Goal: Information Seeking & Learning: Learn about a topic

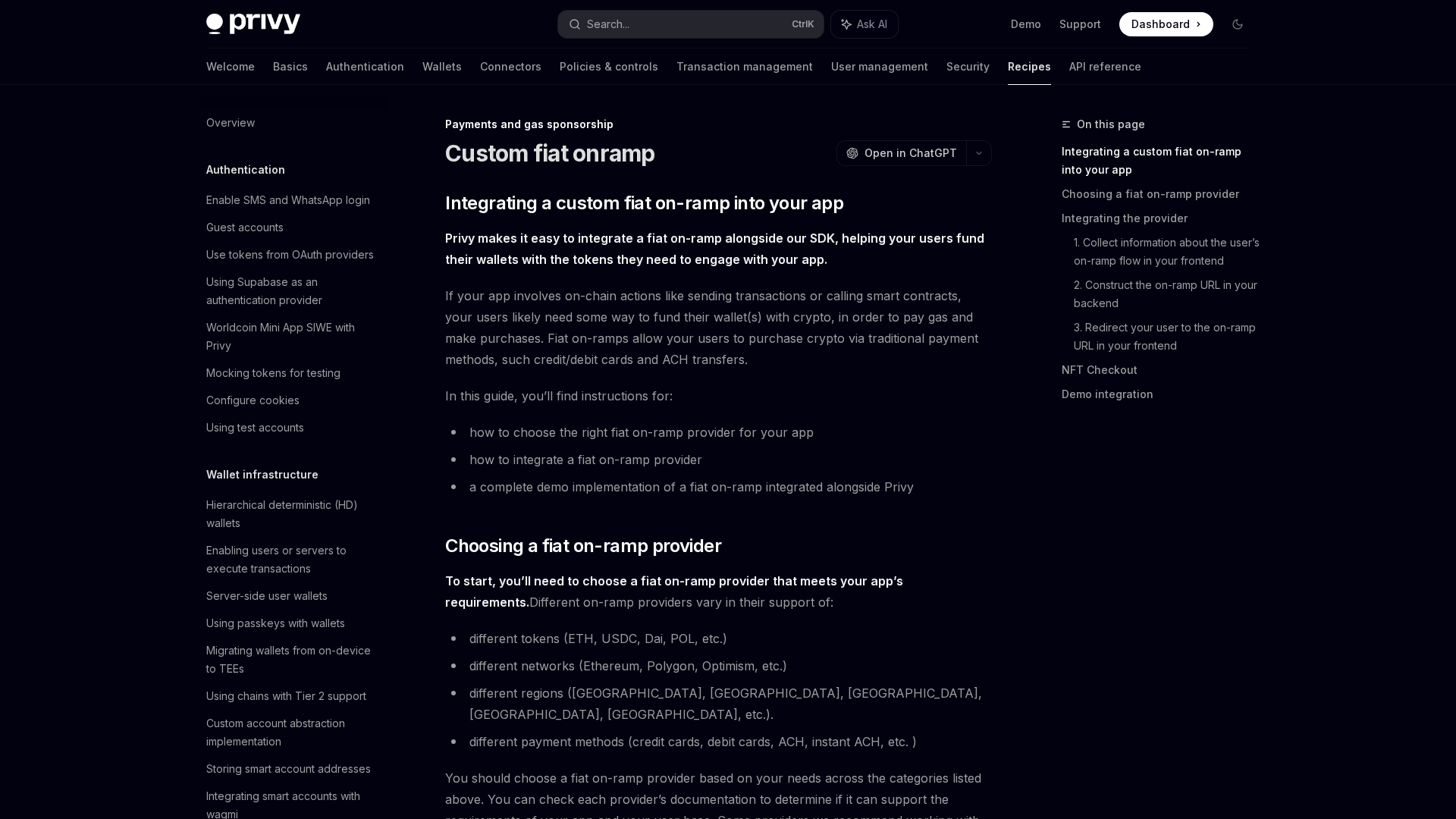
scroll to position [1009, 0]
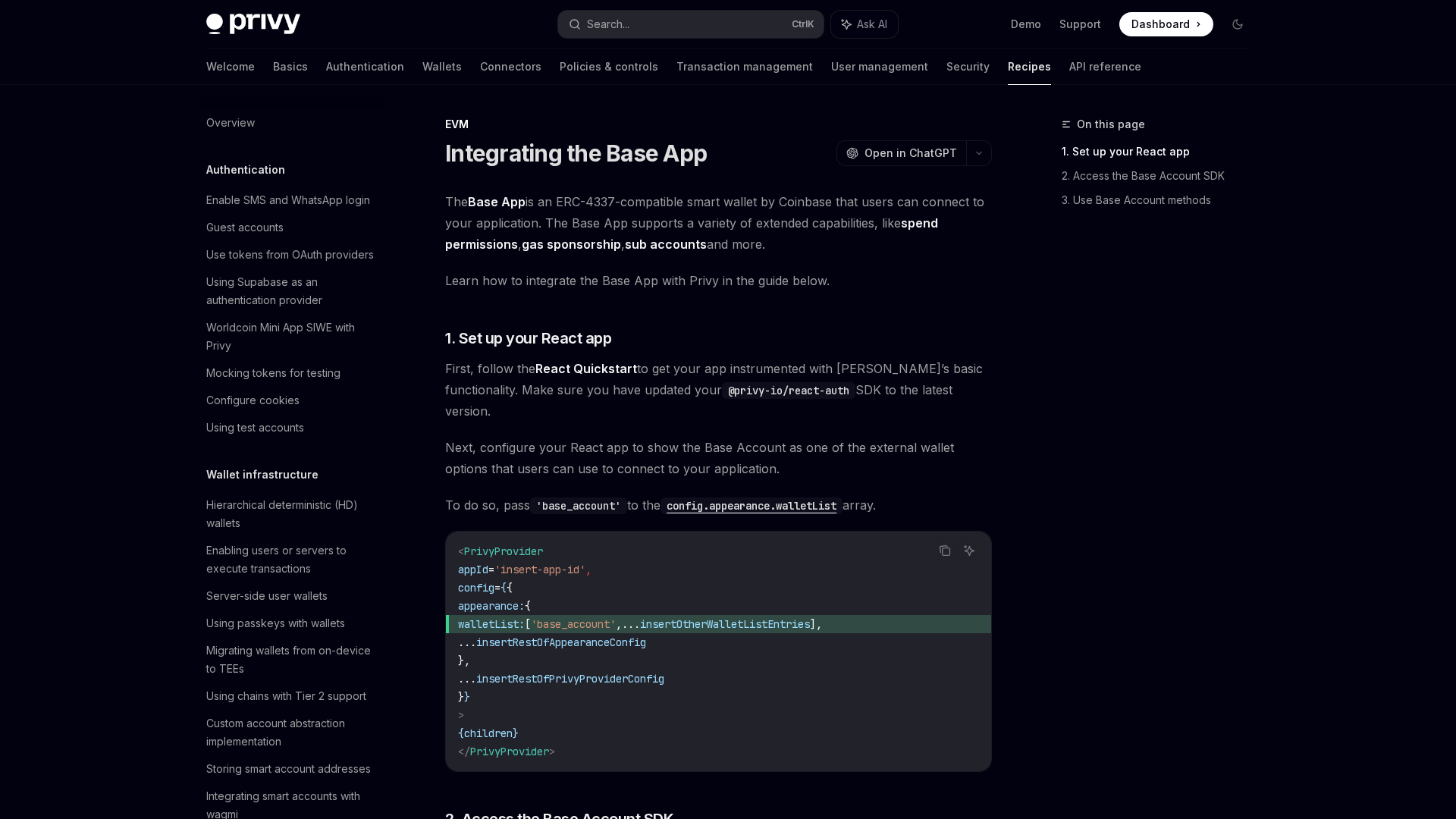
scroll to position [1782, 0]
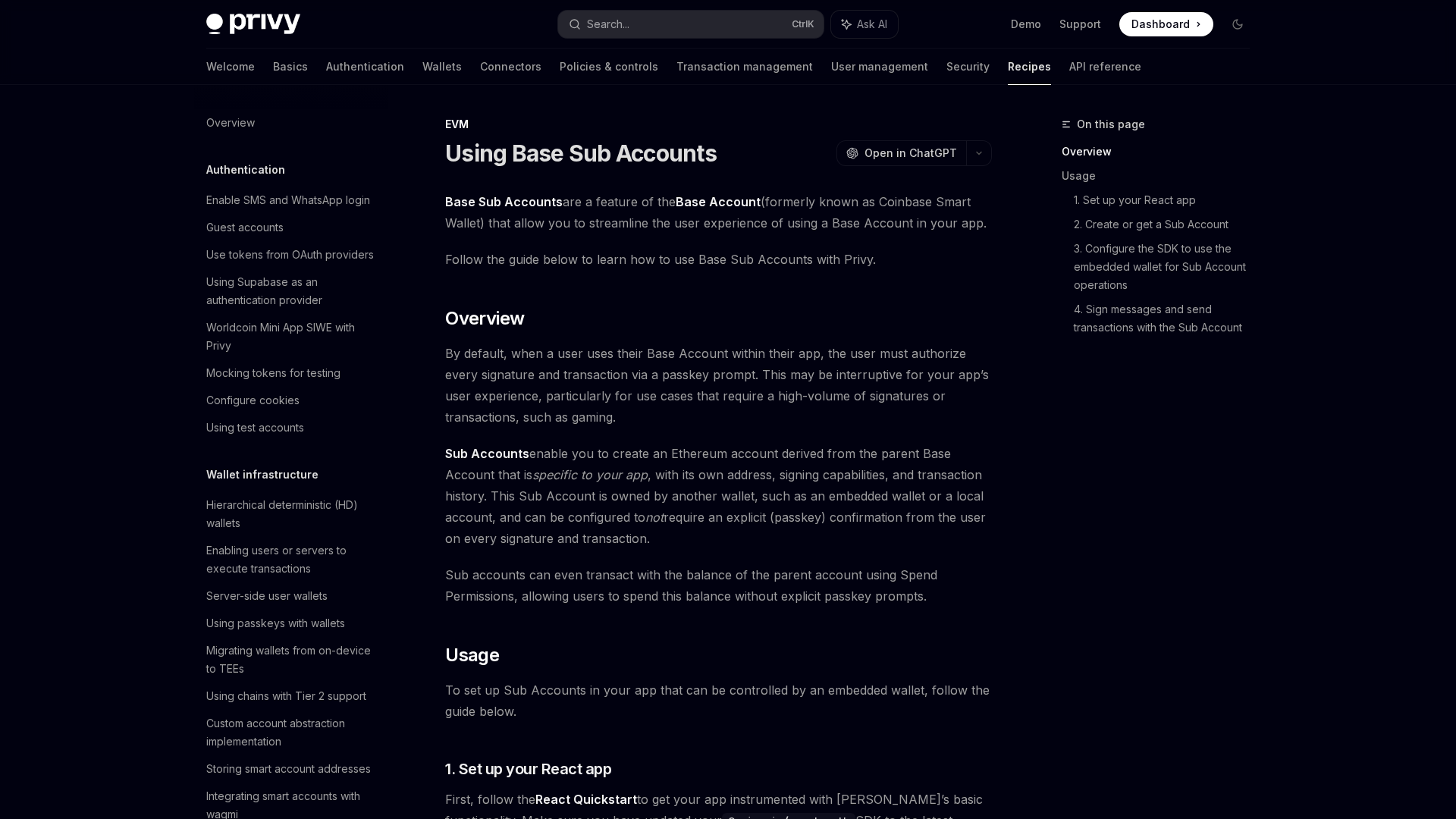
scroll to position [1809, 0]
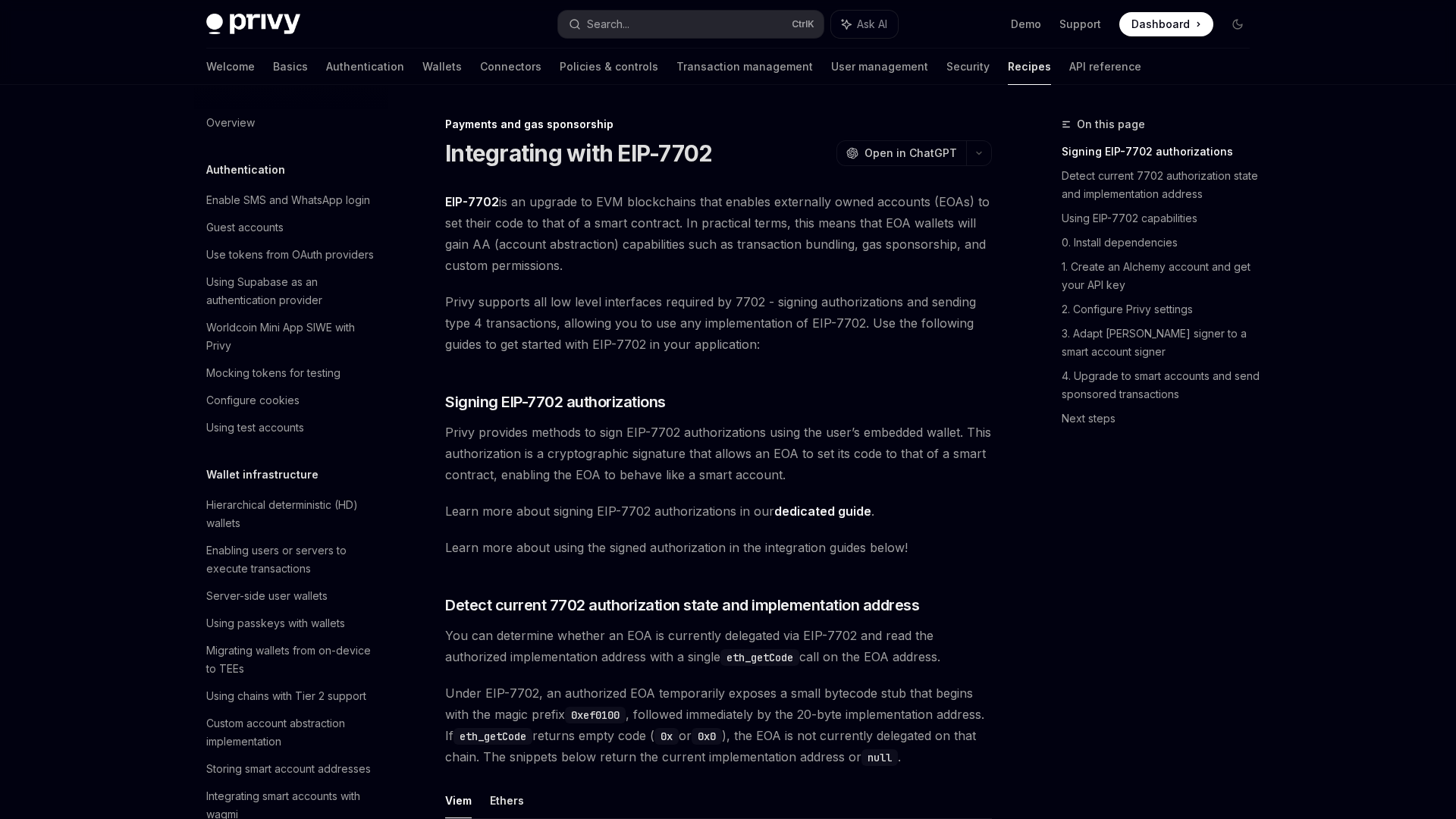
scroll to position [1136, 0]
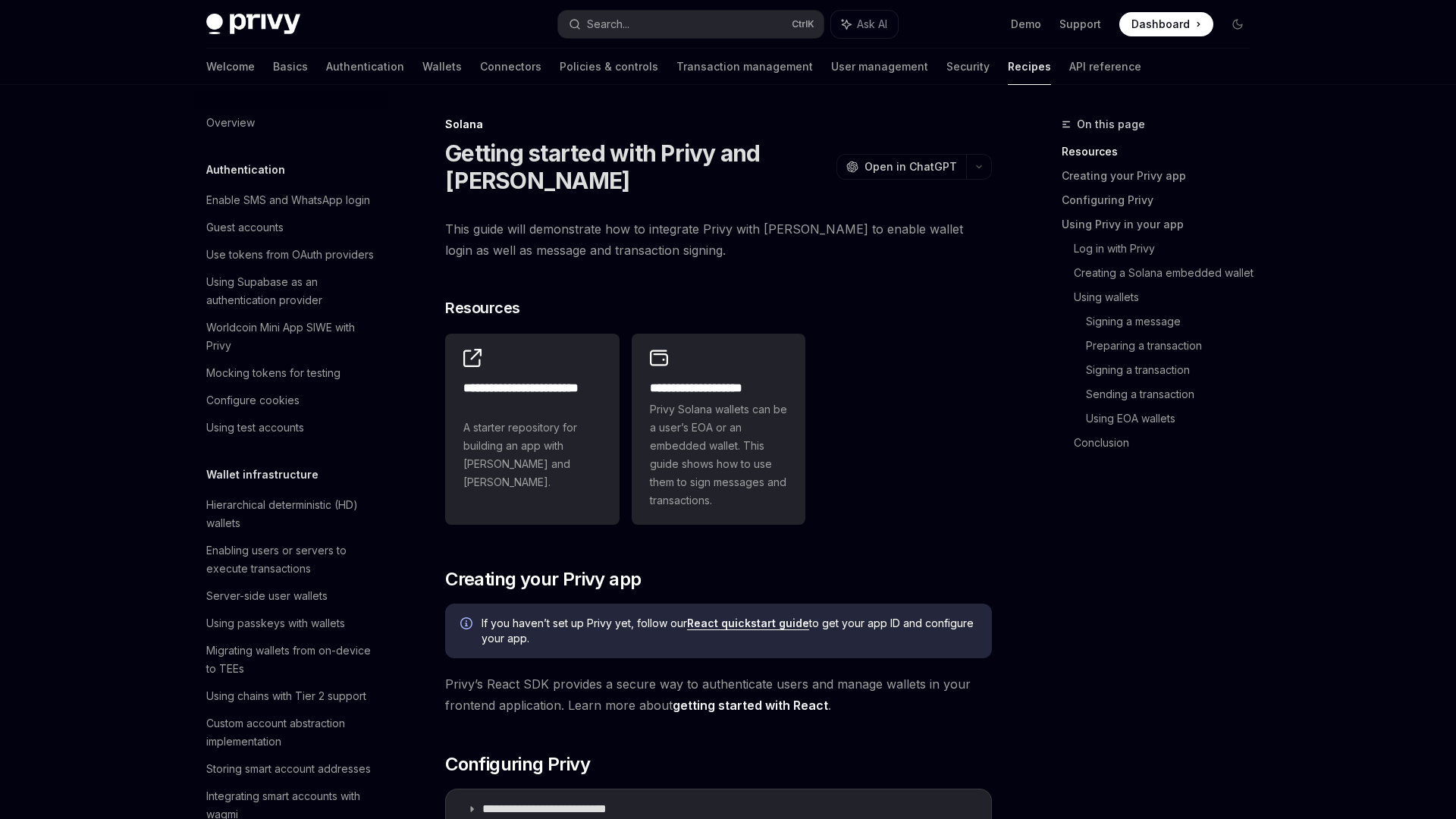
scroll to position [1918, 0]
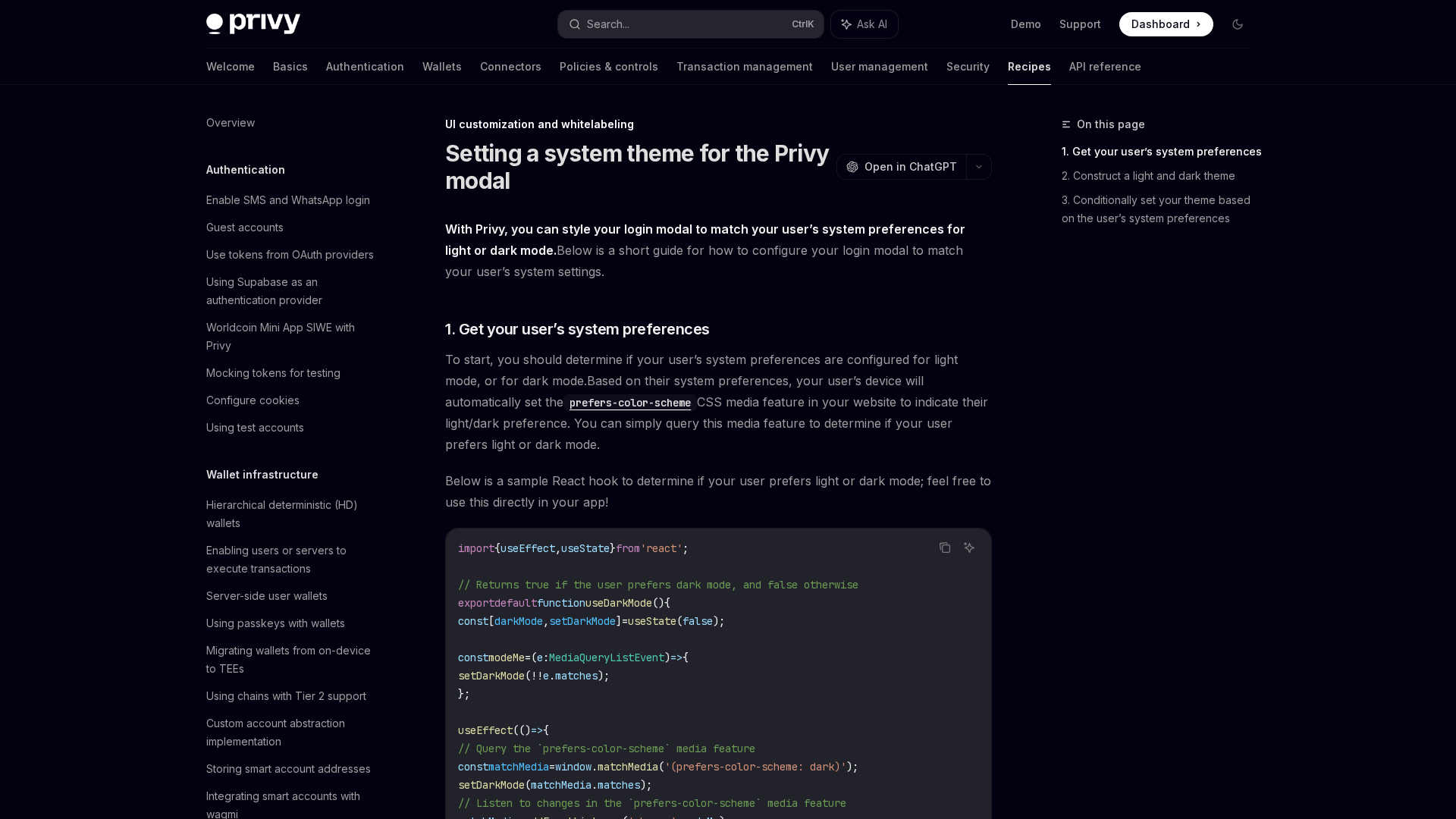
scroll to position [540, 0]
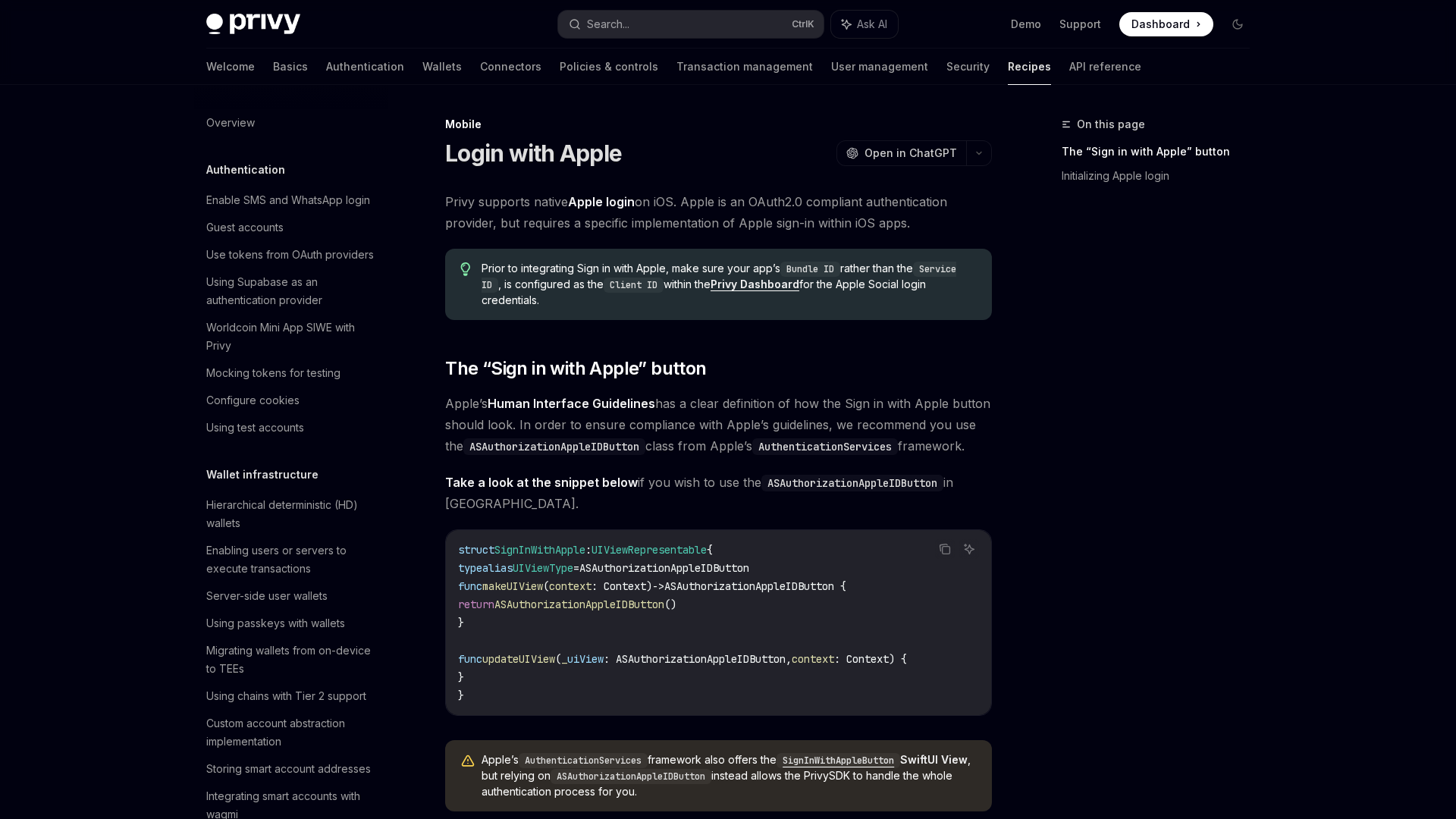
scroll to position [1472, 0]
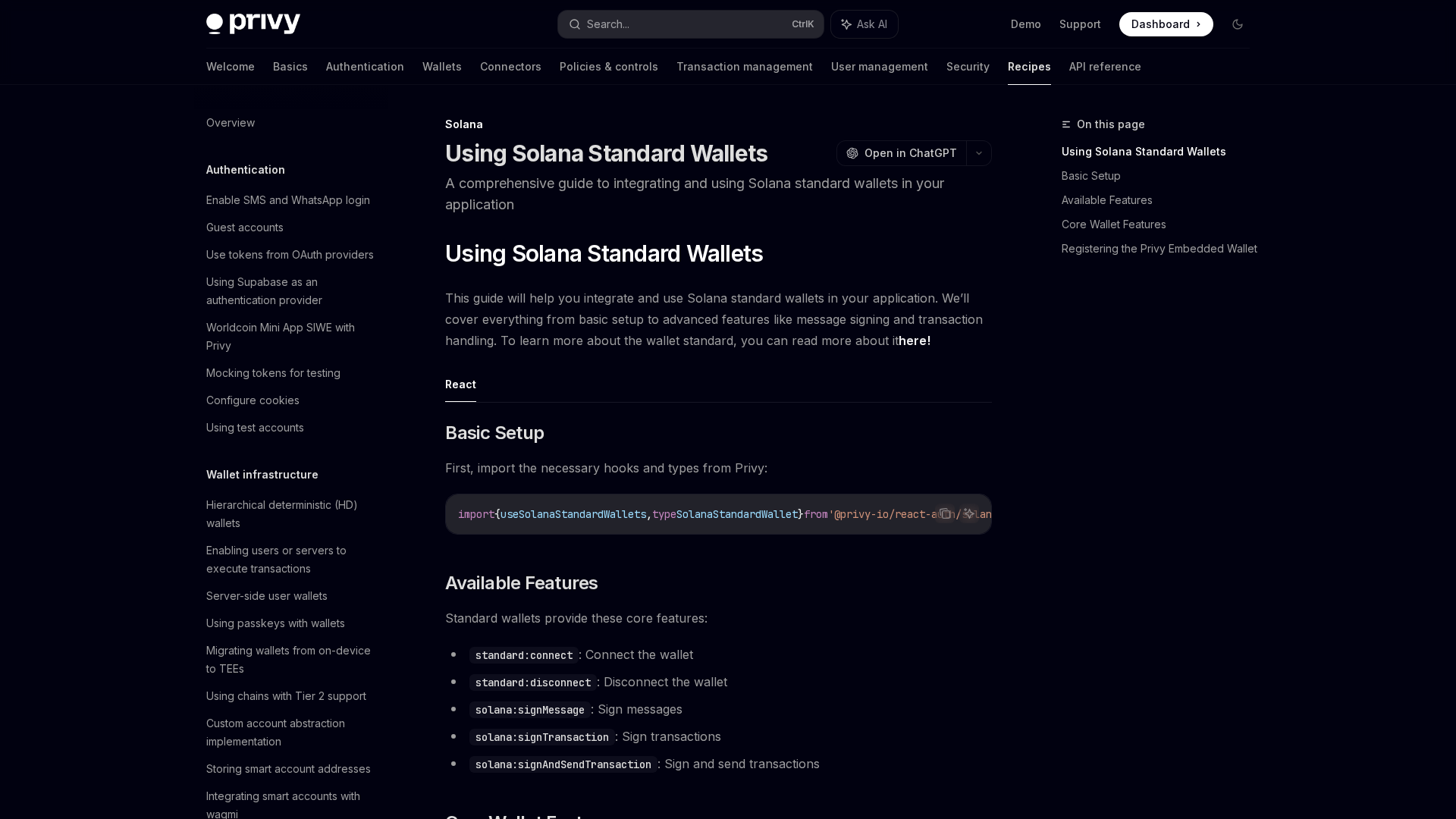
scroll to position [1918, 0]
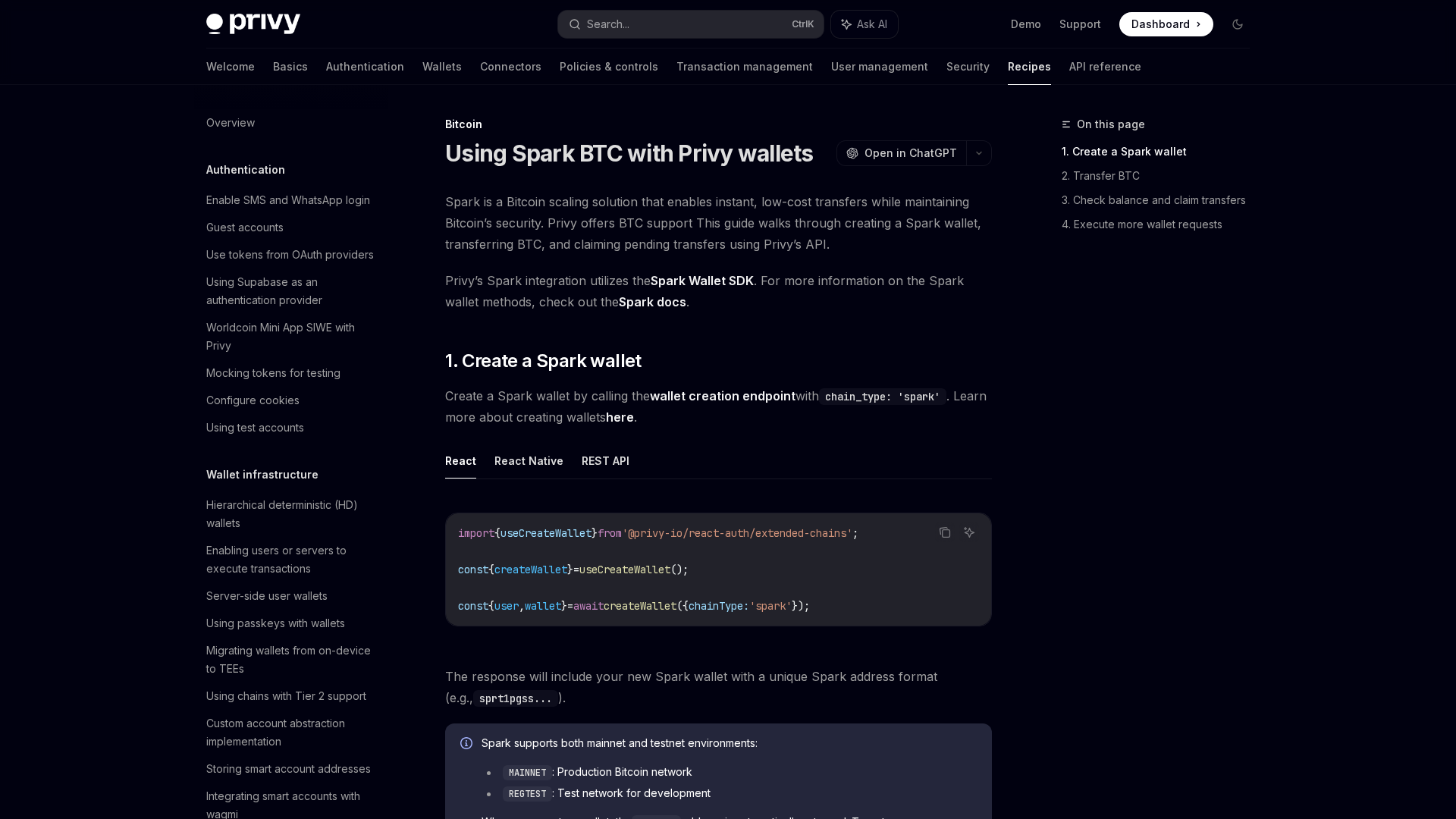
scroll to position [1937, 0]
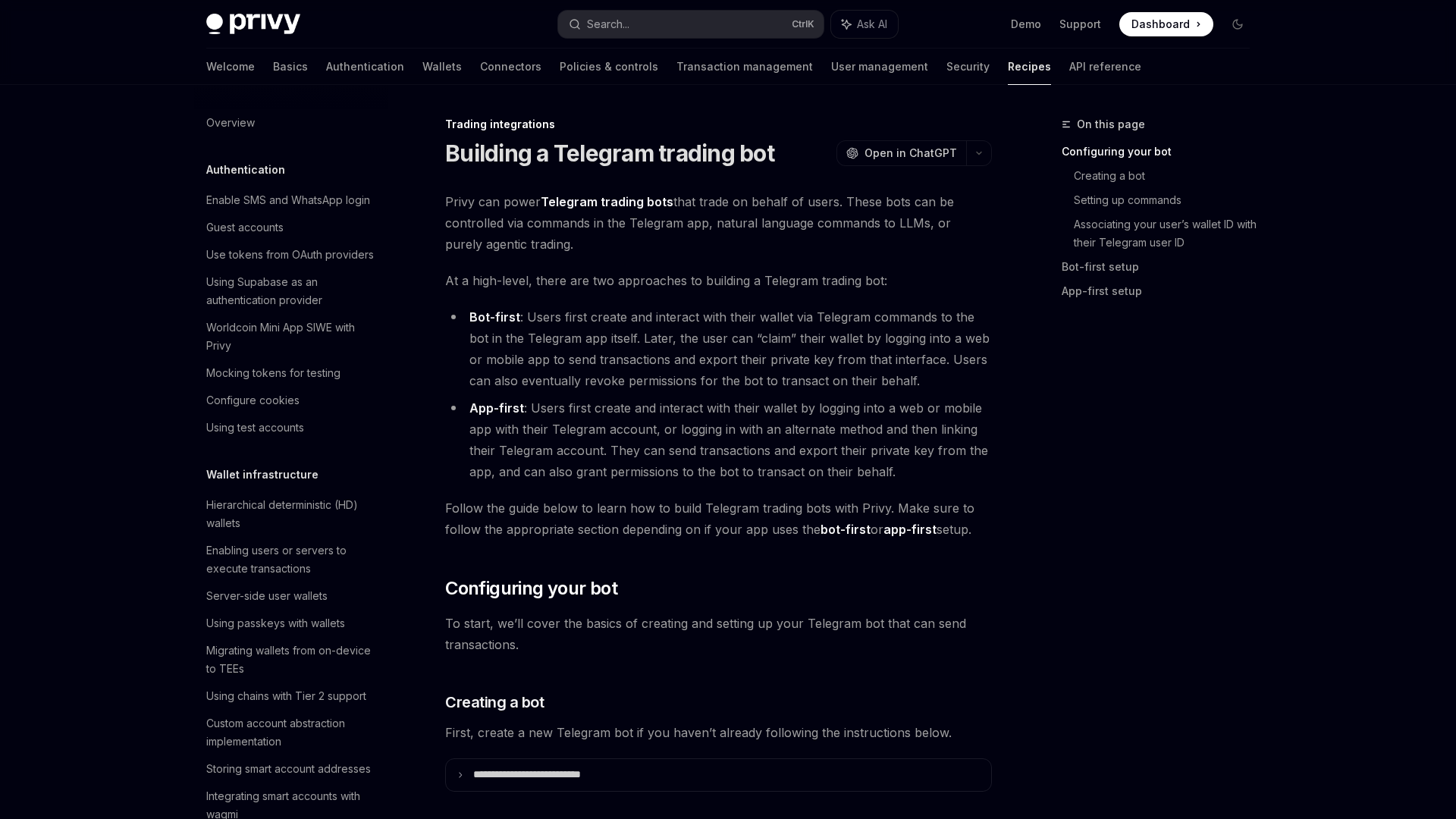
scroll to position [1368, 0]
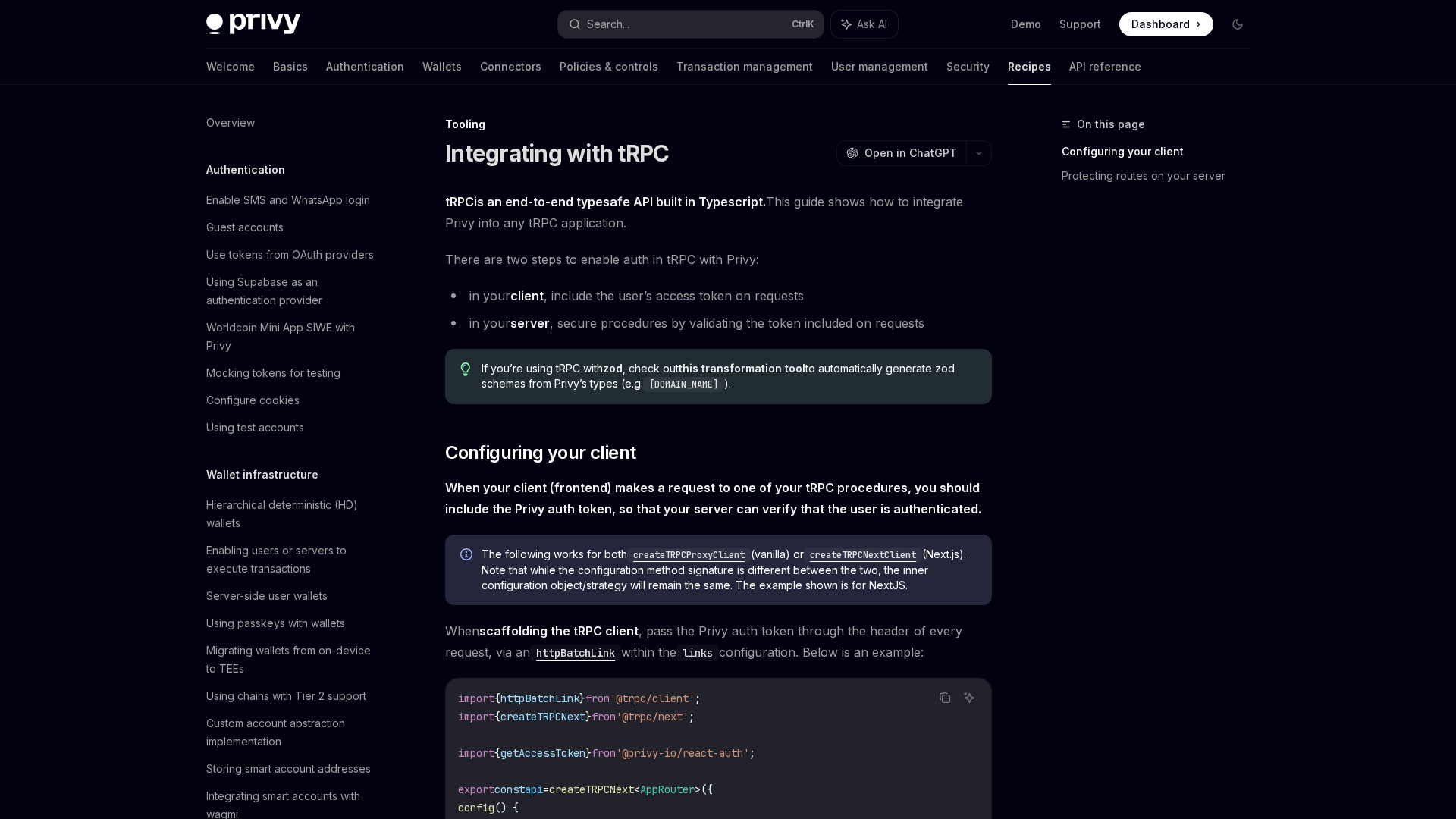
scroll to position [1705, 0]
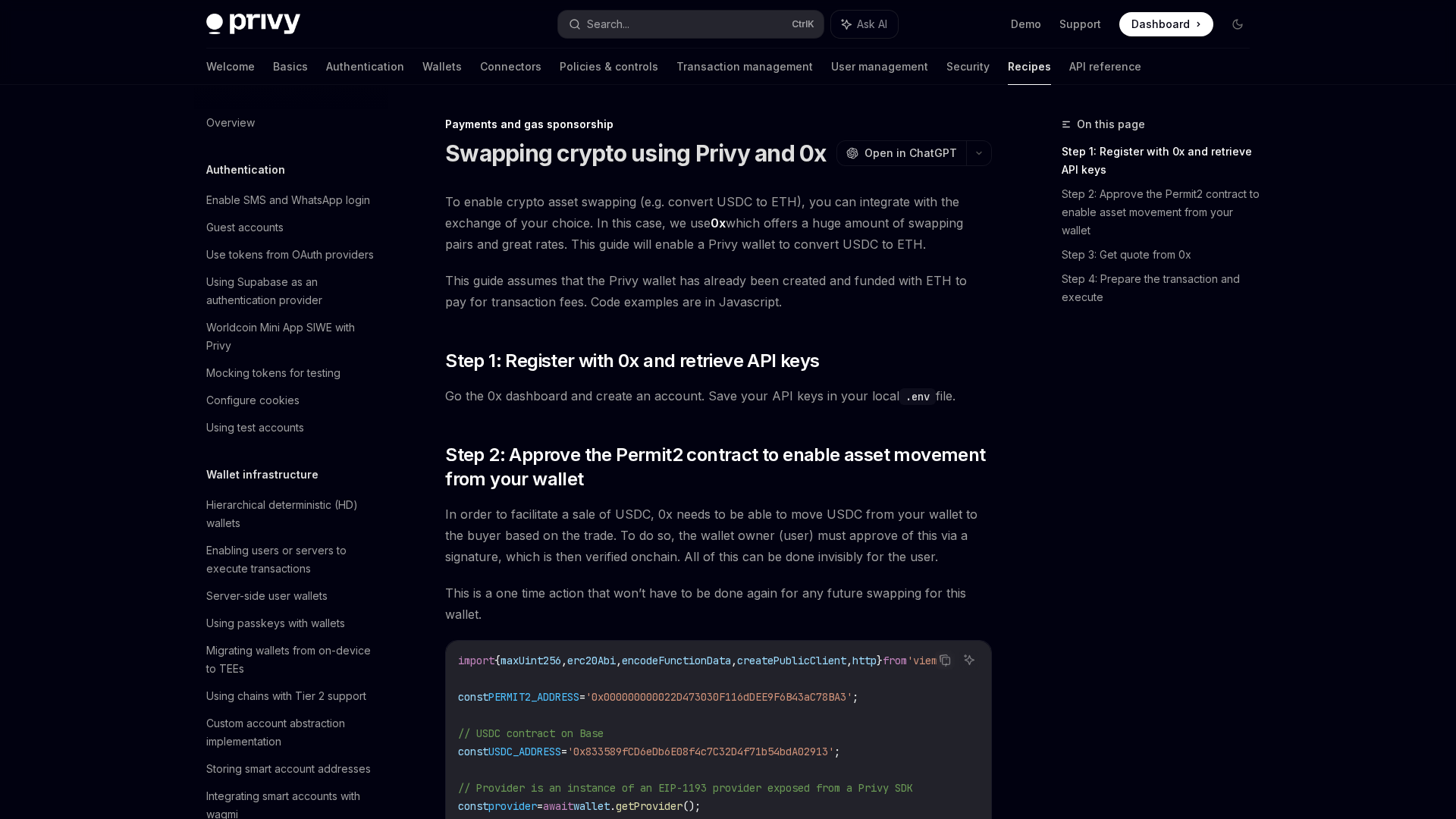
scroll to position [1099, 0]
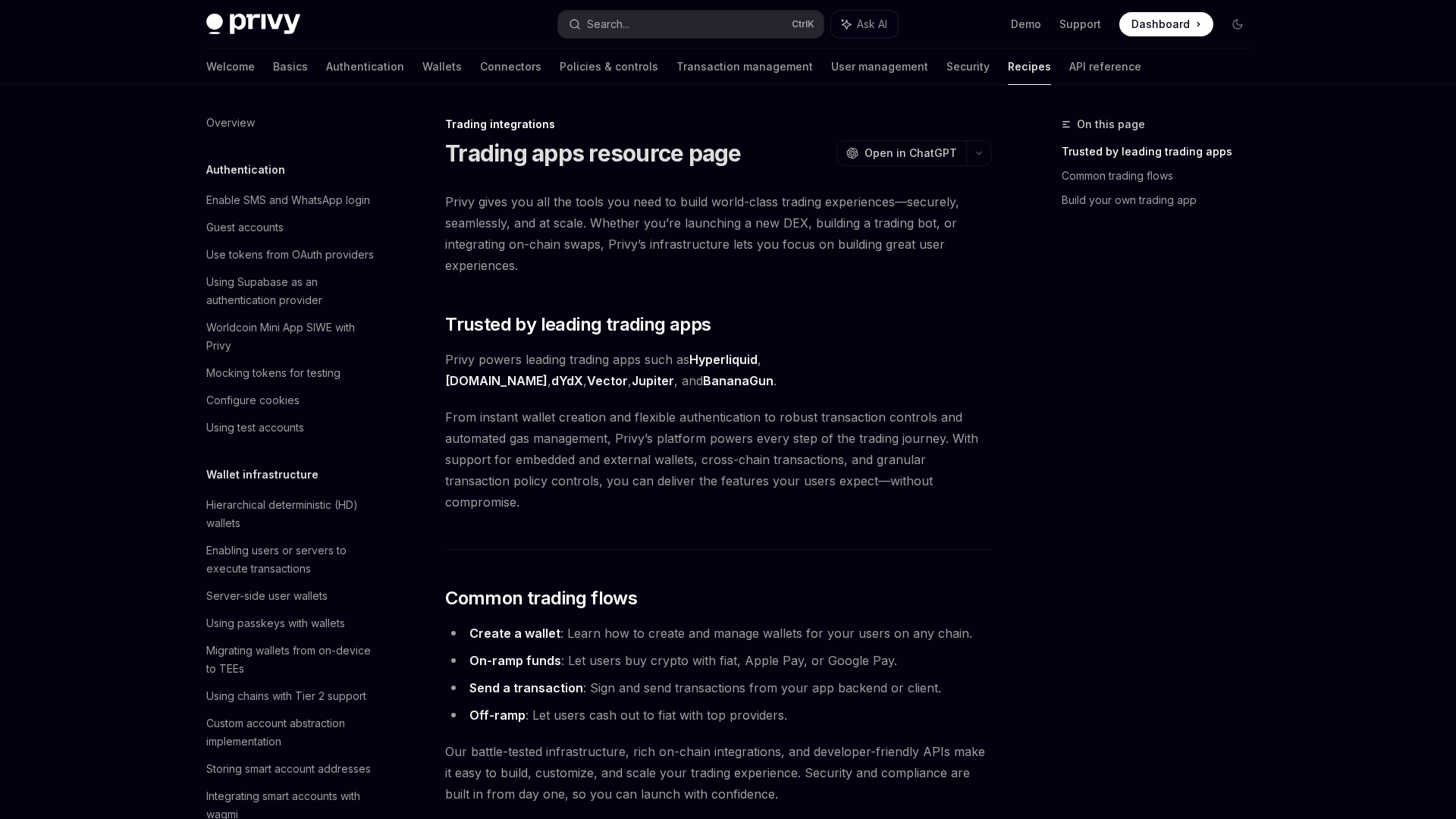
scroll to position [1259, 0]
